Goal: Navigation & Orientation: Understand site structure

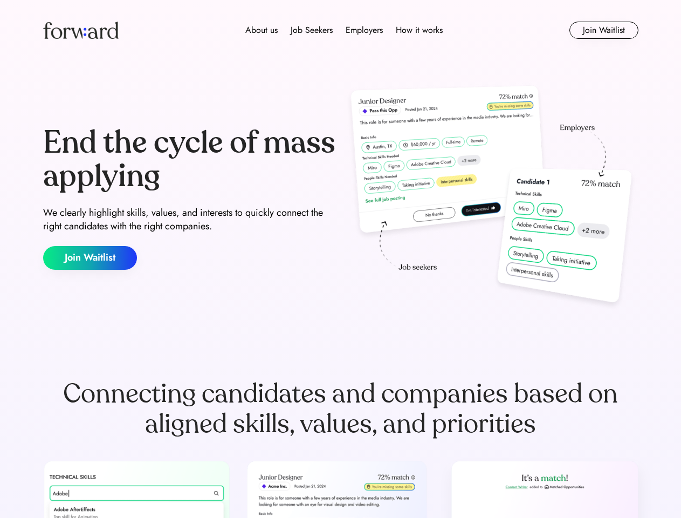
click at [340, 259] on div "End the cycle of mass applying We clearly highlight skills, values, and interes…" at bounding box center [340, 198] width 595 height 232
click at [341, 30] on div "About us Job Seekers Employers How it works" at bounding box center [344, 30] width 425 height 13
click at [81, 30] on img at bounding box center [80, 30] width 75 height 17
click at [344, 30] on div "About us Job Seekers Employers How it works" at bounding box center [344, 30] width 425 height 13
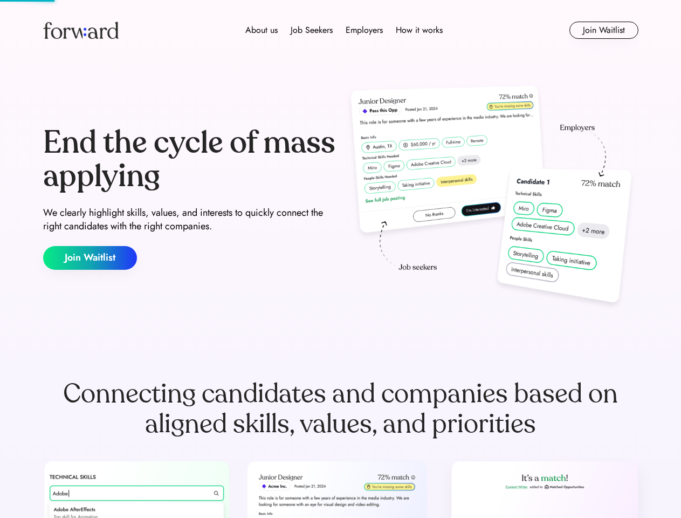
click at [261, 30] on div "About us" at bounding box center [261, 30] width 32 height 13
click at [312, 30] on div "Job Seekers" at bounding box center [312, 30] width 42 height 13
click at [364, 30] on div "Employers" at bounding box center [364, 30] width 37 height 13
click at [418, 30] on div "How it works" at bounding box center [419, 30] width 47 height 13
click at [603, 30] on button "Join Waitlist" at bounding box center [603, 30] width 69 height 17
